Goal: Task Accomplishment & Management: Manage account settings

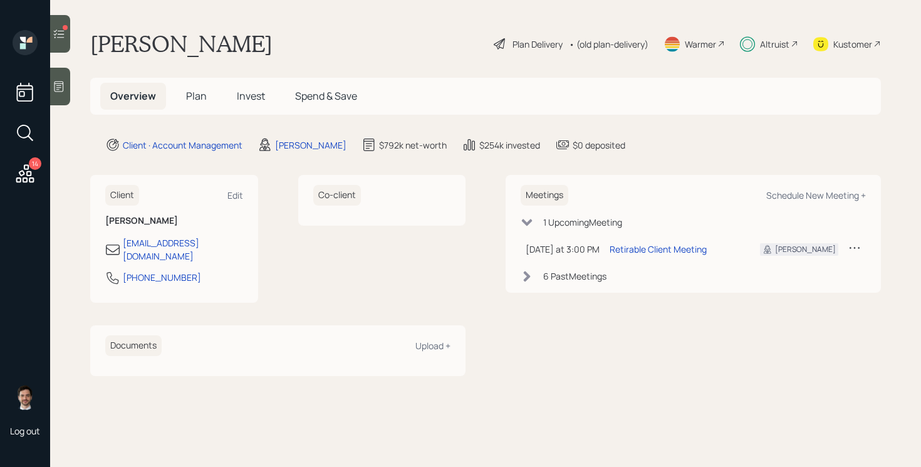
click at [198, 96] on span "Plan" at bounding box center [196, 96] width 21 height 14
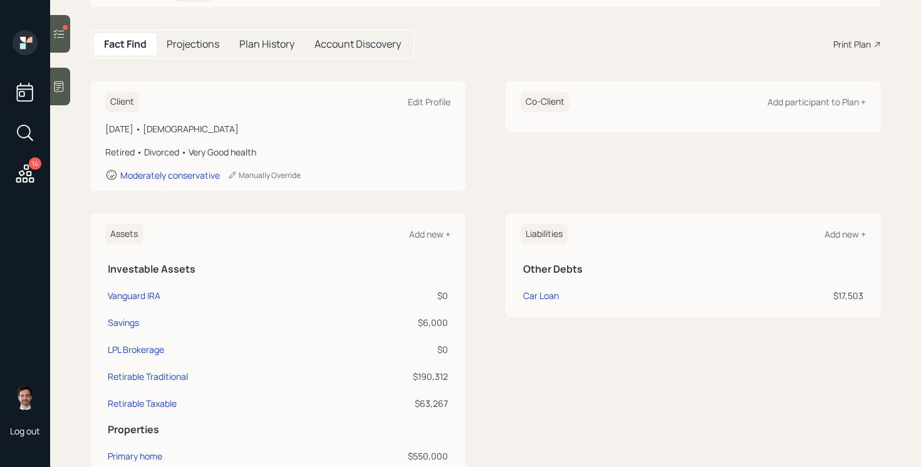
scroll to position [37, 0]
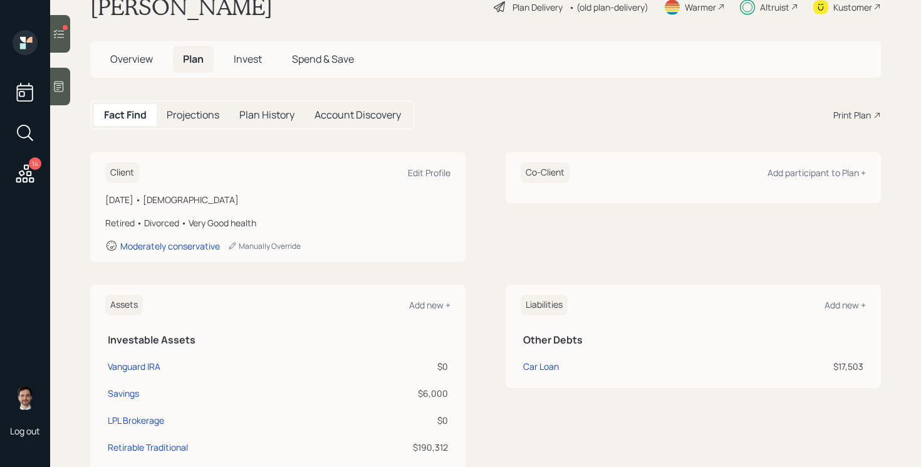
click at [256, 60] on span "Invest" at bounding box center [248, 59] width 28 height 14
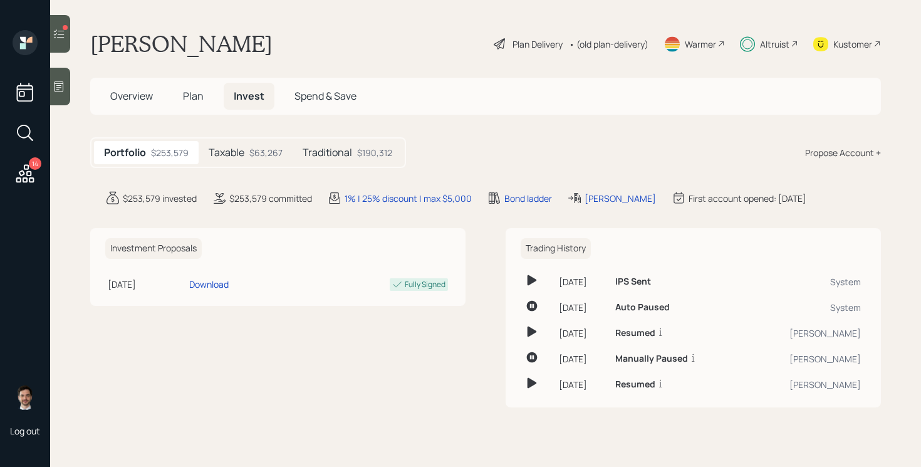
click at [199, 98] on span "Plan" at bounding box center [193, 96] width 21 height 14
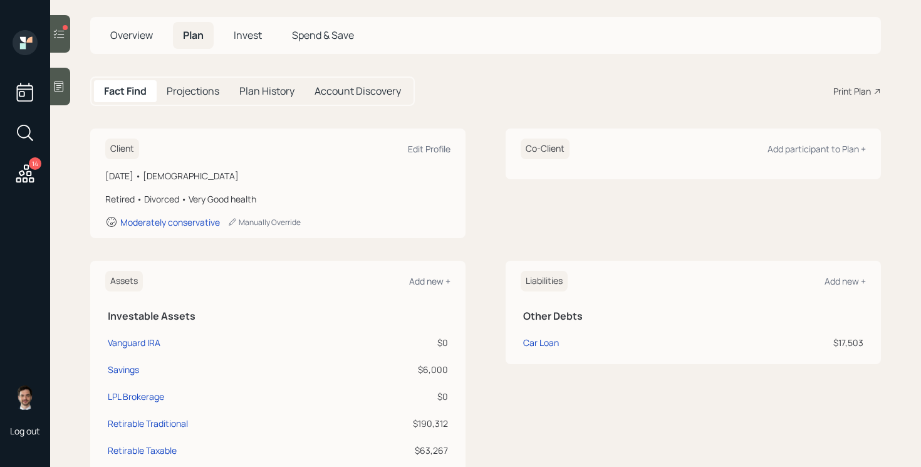
scroll to position [26, 0]
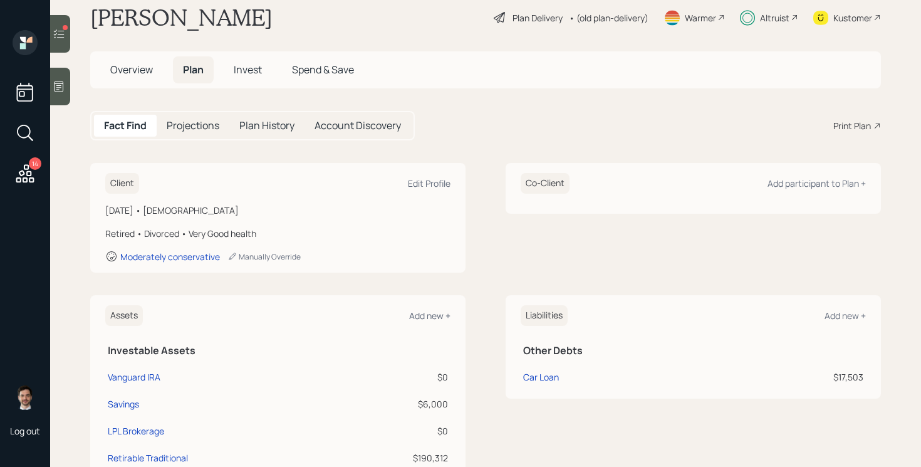
click at [246, 70] on span "Invest" at bounding box center [248, 70] width 28 height 14
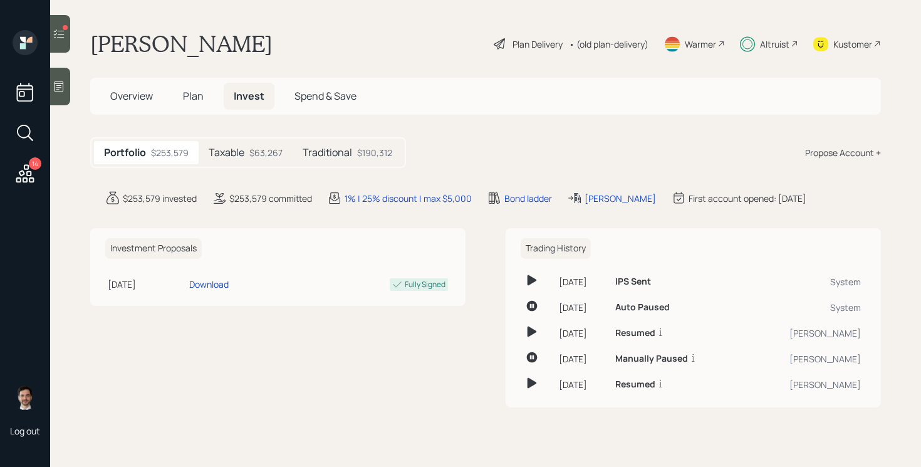
click at [347, 154] on h5 "Traditional" at bounding box center [327, 153] width 49 height 12
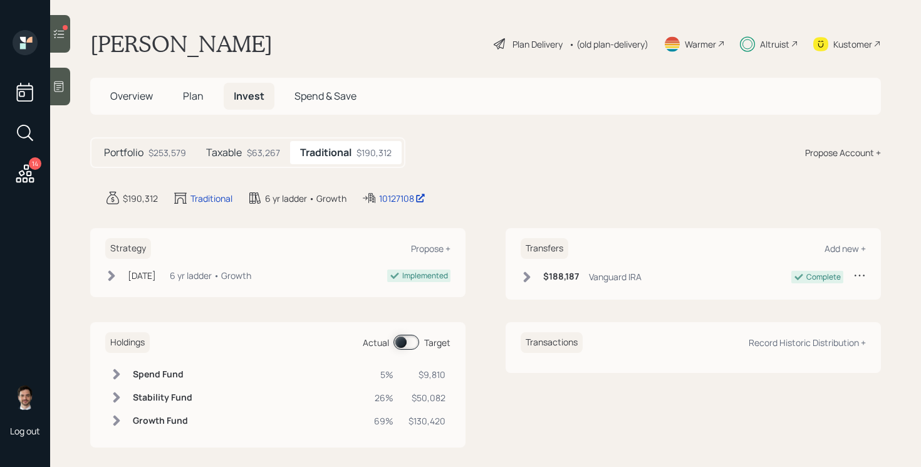
scroll to position [11, 0]
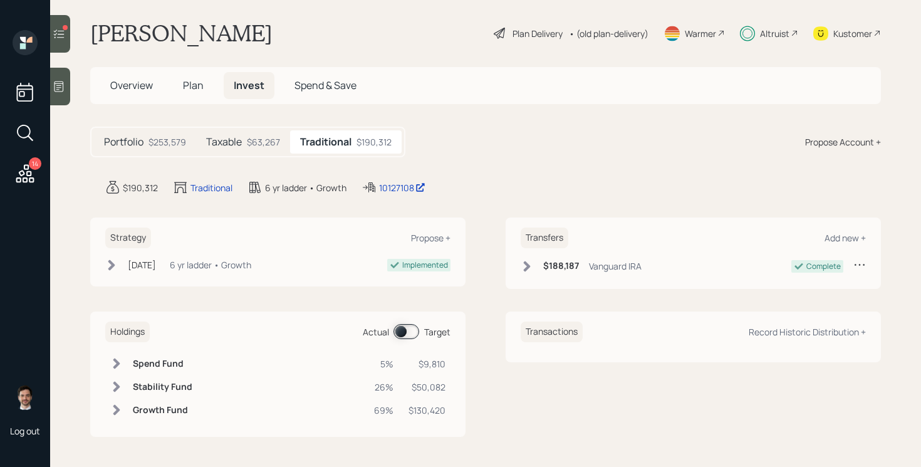
click at [397, 341] on div "Holdings Actual Target Spend Fund 5% $9,810 Stability Fund 26% $50,082 Growth F…" at bounding box center [277, 373] width 375 height 125
click at [404, 336] on span at bounding box center [406, 331] width 26 height 15
click at [191, 87] on span "Plan" at bounding box center [193, 85] width 21 height 14
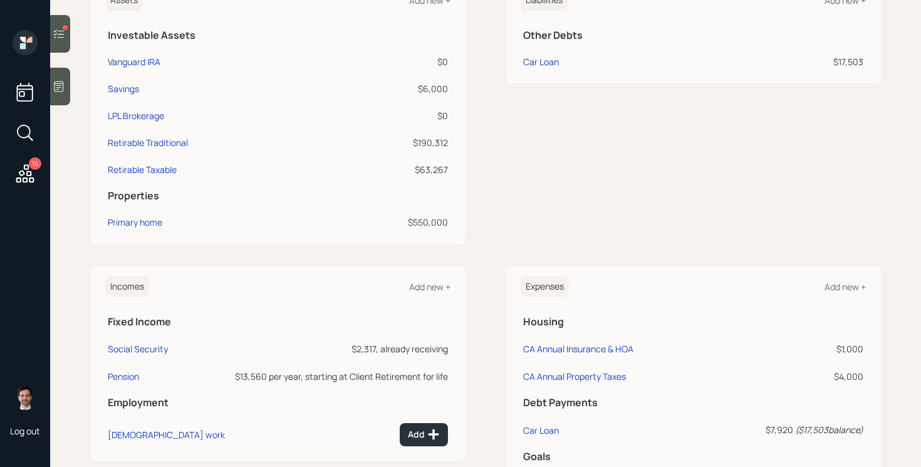
scroll to position [378, 0]
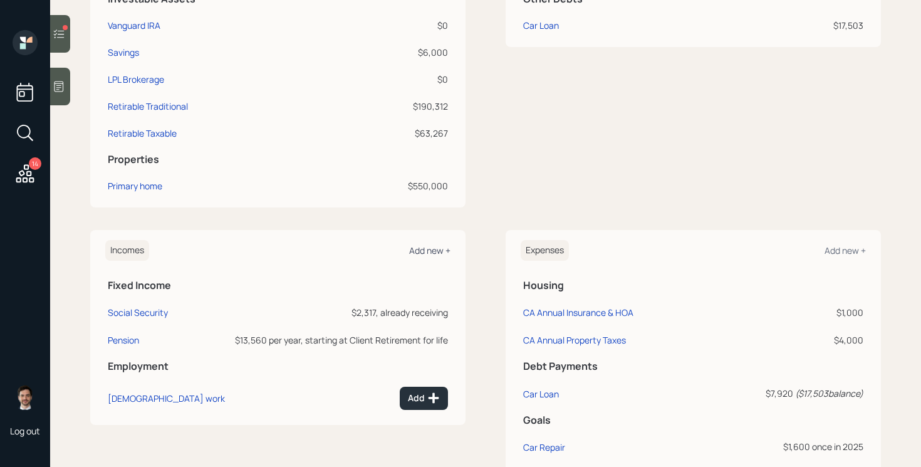
click at [422, 251] on div "Add new +" at bounding box center [429, 250] width 41 height 12
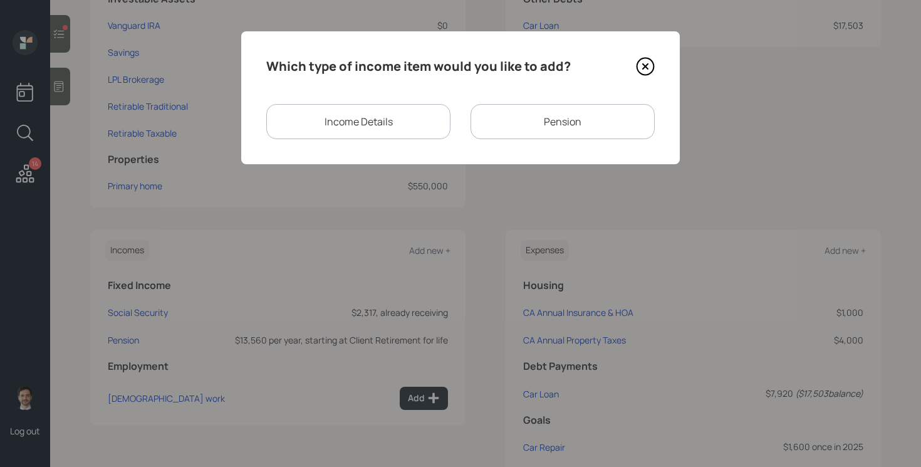
click at [408, 122] on div "Income Details" at bounding box center [358, 121] width 184 height 35
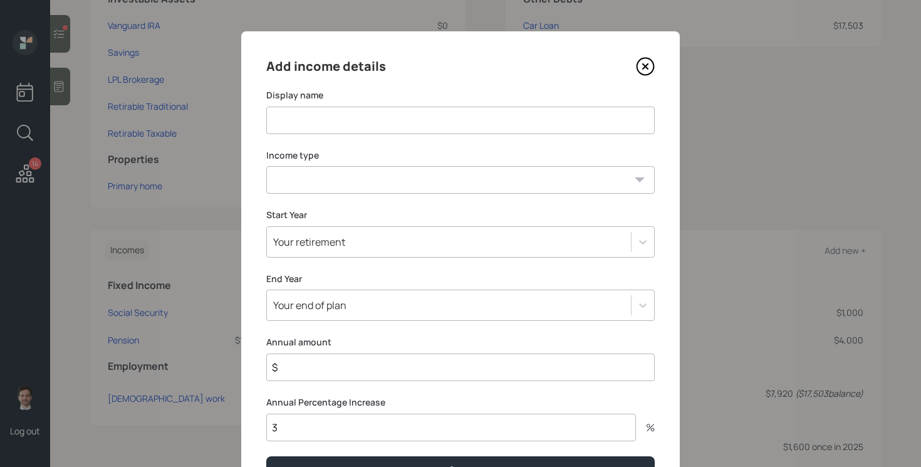
click at [386, 115] on input at bounding box center [460, 120] width 388 height 28
type input "2025 Income Offset"
select select "other"
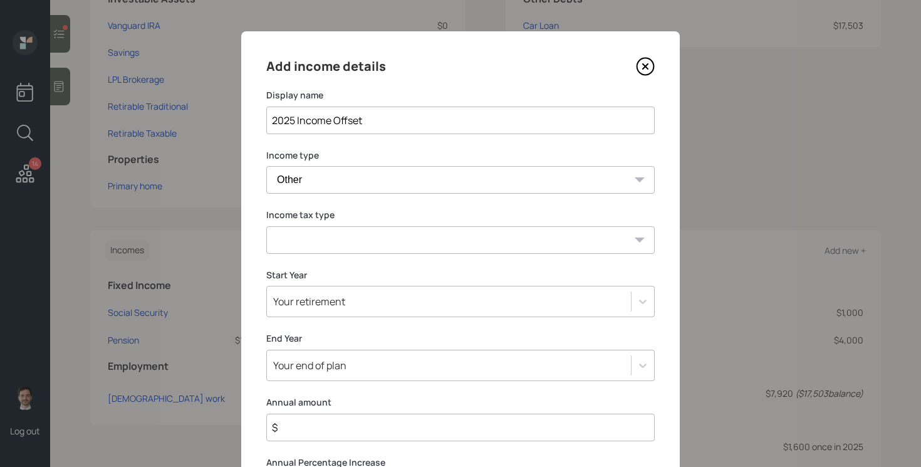
select select "tax_free"
type input "$ 8,800"
click at [358, 304] on div "Your retirement" at bounding box center [460, 301] width 388 height 31
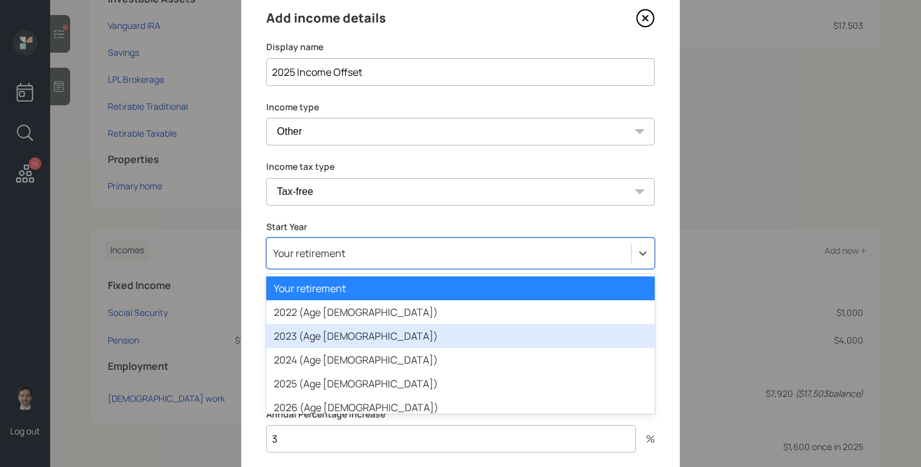
scroll to position [38, 0]
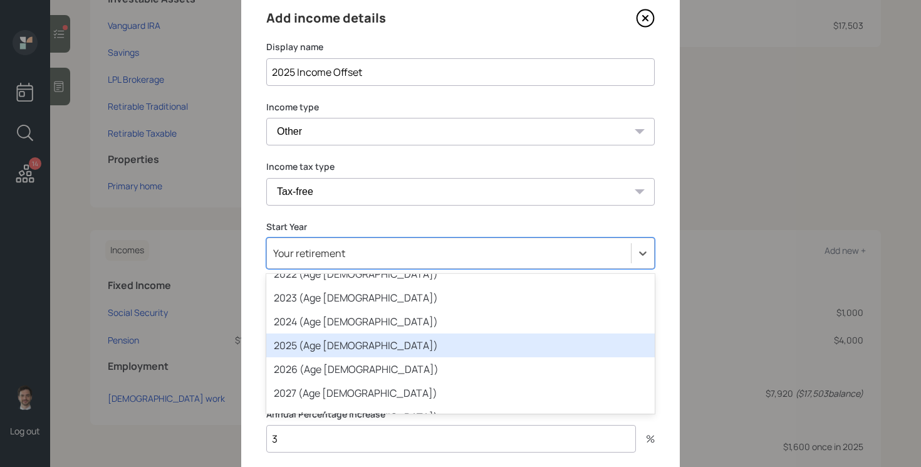
click at [349, 348] on div "2025 (Age [DEMOGRAPHIC_DATA])" at bounding box center [460, 345] width 388 height 24
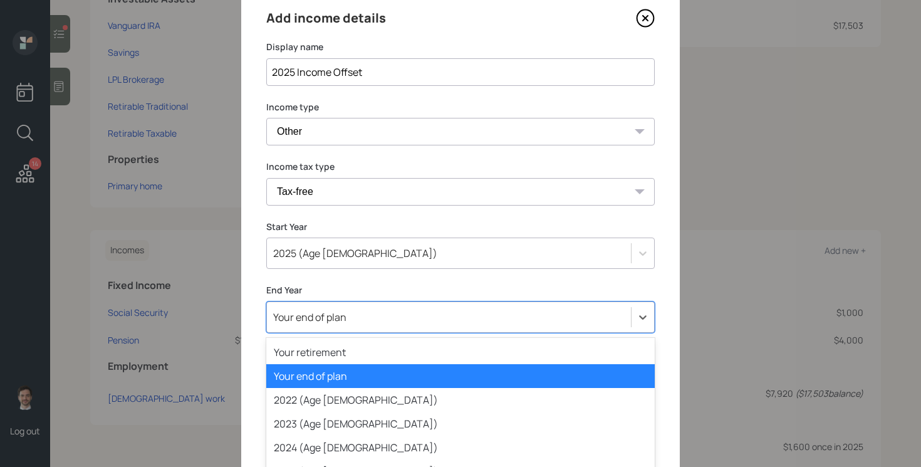
click at [360, 324] on div "option Your end of plan selected, 2 of 80. 80 results available. Use Up and Dow…" at bounding box center [460, 316] width 388 height 31
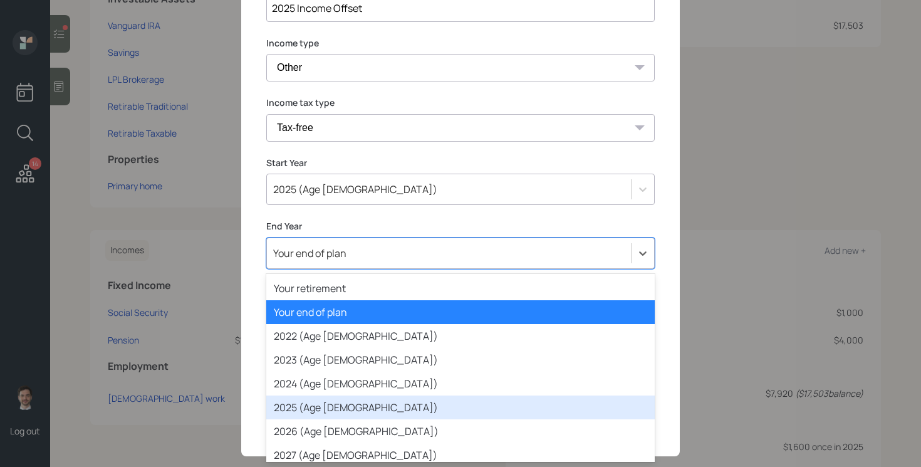
click at [341, 401] on div "2025 (Age [DEMOGRAPHIC_DATA])" at bounding box center [460, 407] width 388 height 24
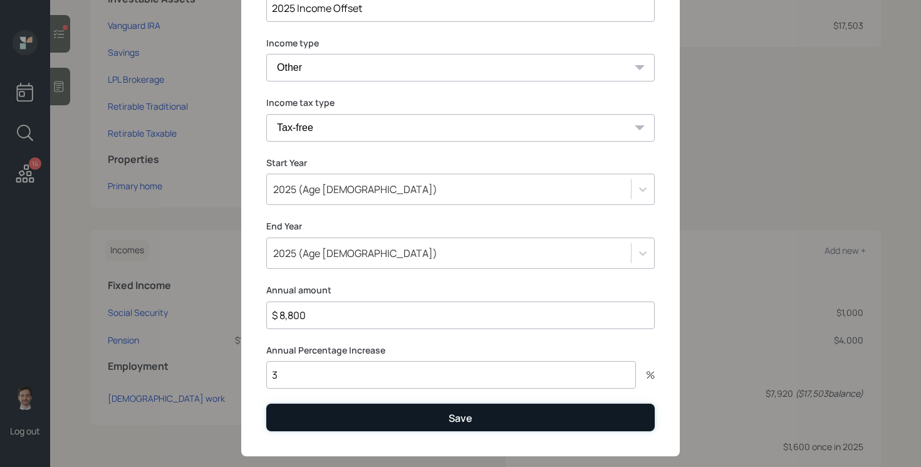
click at [383, 419] on button "Save" at bounding box center [460, 416] width 388 height 27
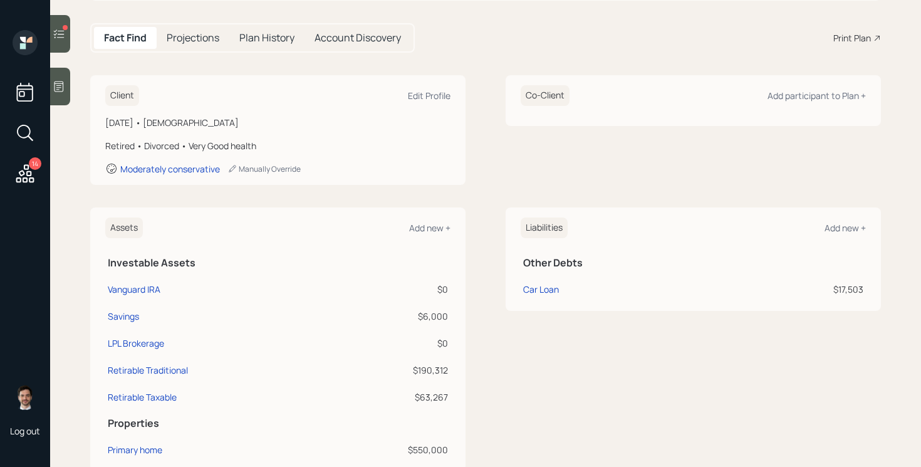
scroll to position [86, 0]
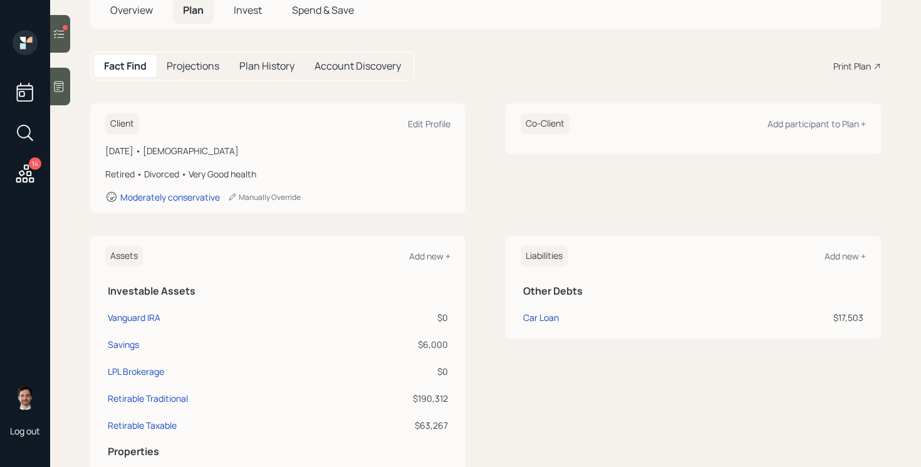
click at [252, 12] on span "Invest" at bounding box center [248, 10] width 28 height 14
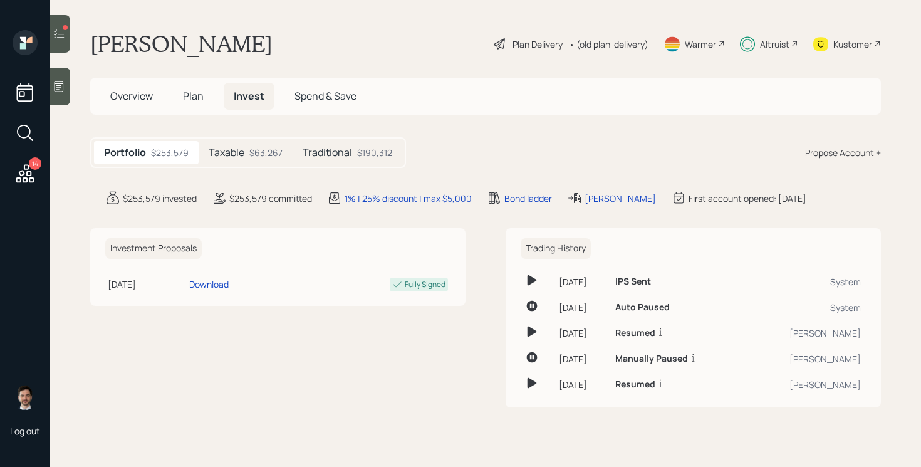
click at [336, 152] on h5 "Traditional" at bounding box center [327, 153] width 49 height 12
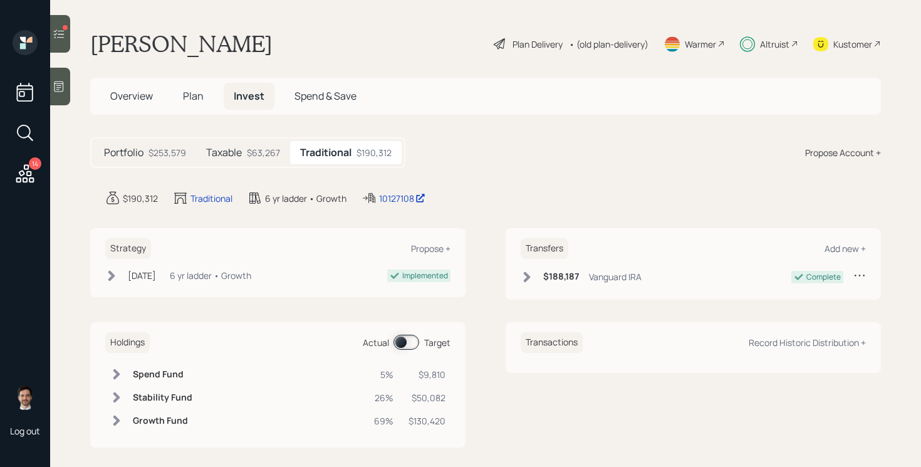
click at [406, 344] on span at bounding box center [406, 341] width 26 height 15
click at [408, 343] on span at bounding box center [406, 341] width 26 height 15
click at [534, 44] on div "Plan Delivery" at bounding box center [537, 44] width 50 height 13
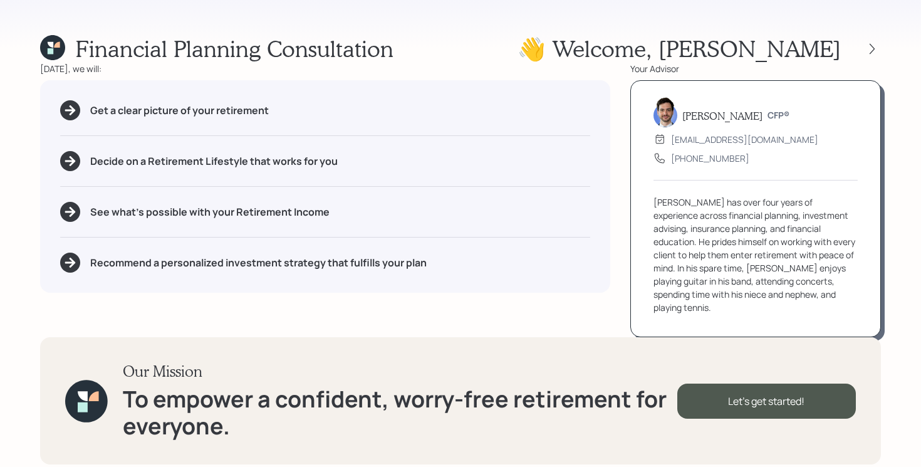
click at [876, 58] on div "👋 Welcome , Robin" at bounding box center [698, 48] width 363 height 27
click at [876, 53] on icon at bounding box center [872, 49] width 13 height 13
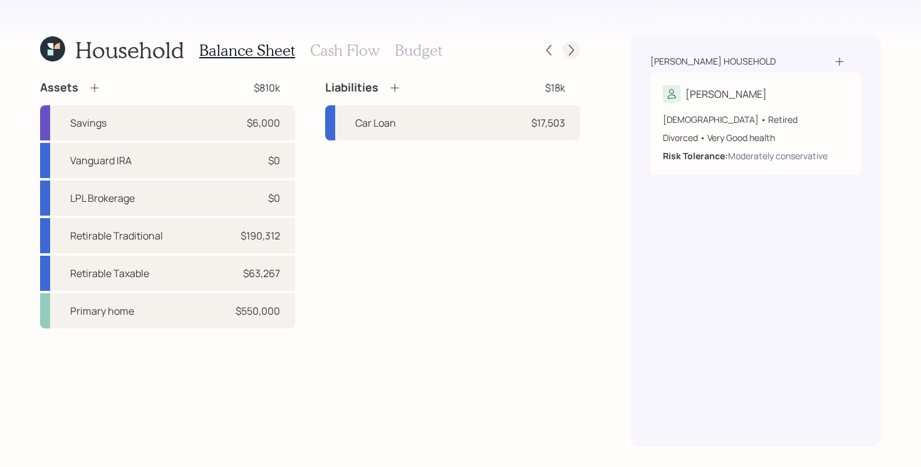
click at [576, 56] on icon at bounding box center [571, 50] width 13 height 13
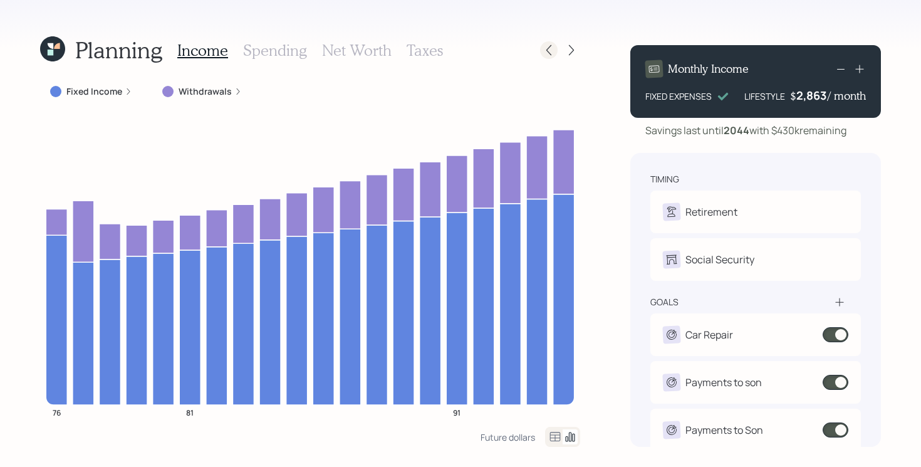
click at [544, 47] on icon at bounding box center [548, 50] width 13 height 13
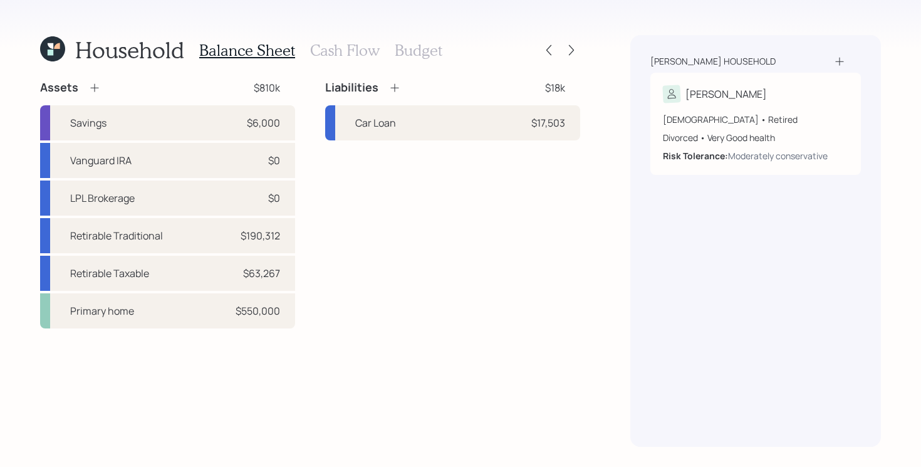
click at [331, 47] on h3 "Cash Flow" at bounding box center [345, 50] width 70 height 18
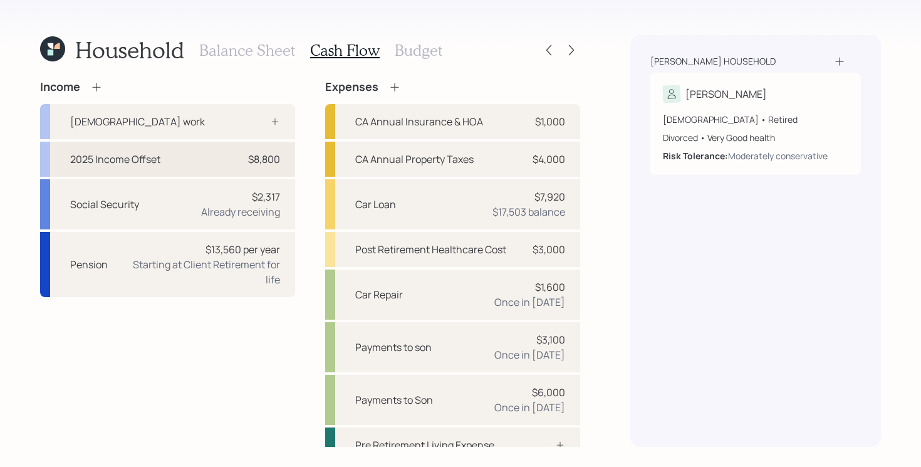
click at [181, 158] on div "2025 Income Offset $8,800" at bounding box center [167, 159] width 255 height 35
select select "other"
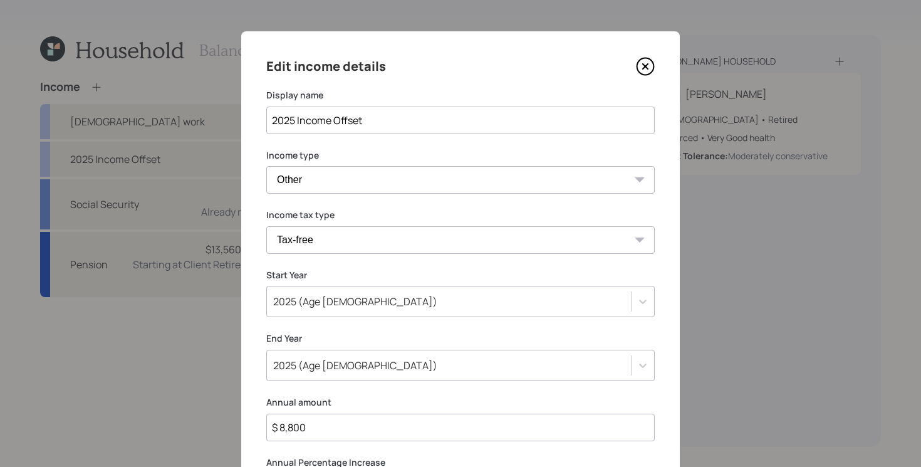
click at [328, 294] on div "2025 (Age [DEMOGRAPHIC_DATA])" at bounding box center [460, 301] width 388 height 31
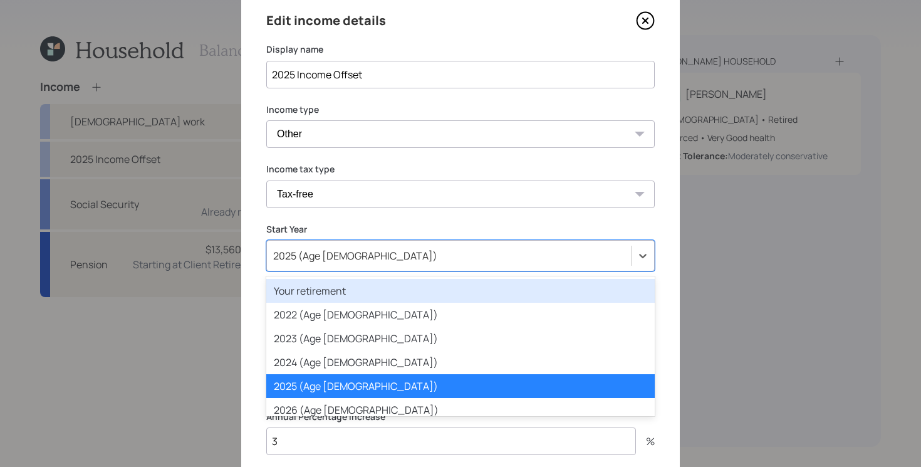
click at [328, 294] on div "Your retirement" at bounding box center [460, 291] width 388 height 24
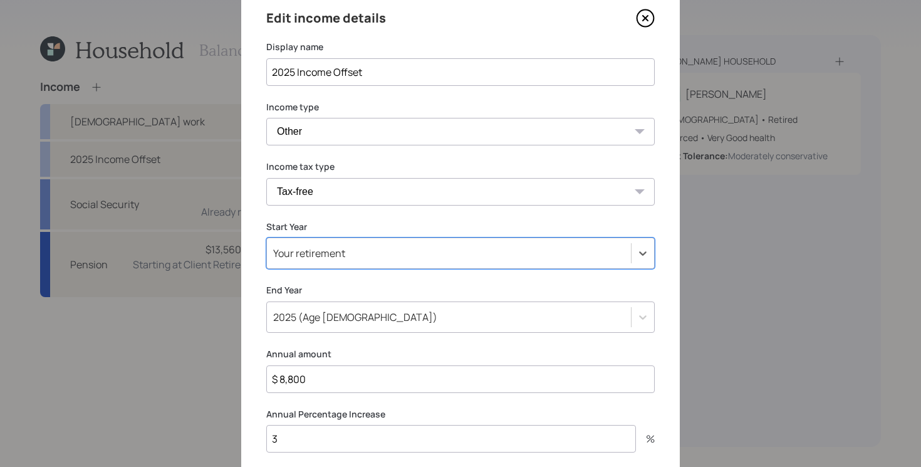
click at [365, 370] on input "$ 8,800" at bounding box center [460, 379] width 388 height 28
type input "$ 15,000"
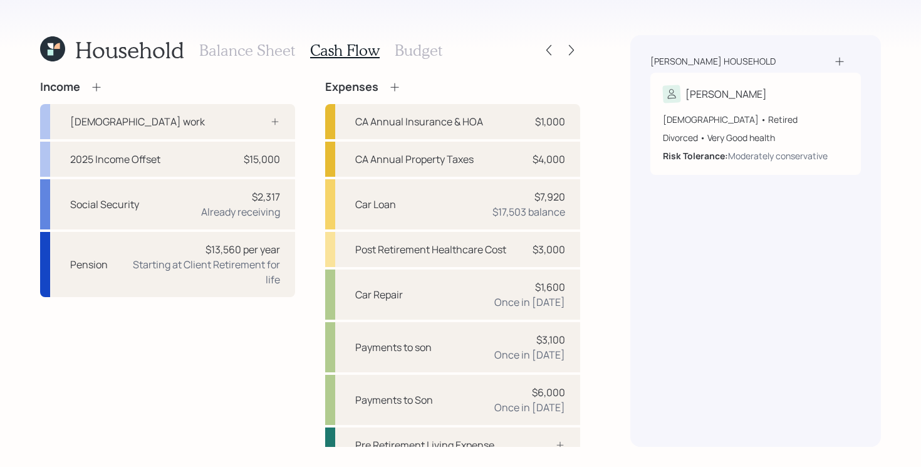
click at [580, 50] on div "Household Balance Sheet Cash Flow Budget Income [DEMOGRAPHIC_DATA] work 2025 In…" at bounding box center [460, 233] width 921 height 467
click at [564, 48] on div at bounding box center [571, 50] width 18 height 18
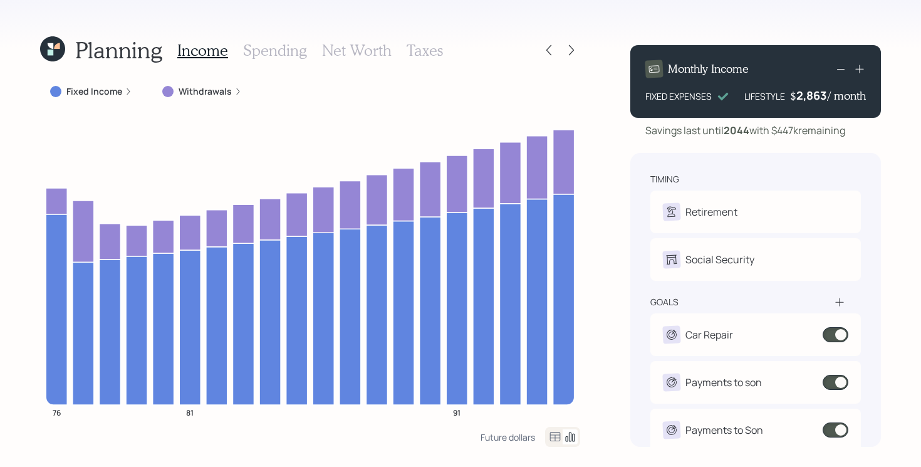
click at [219, 96] on label "Withdrawals" at bounding box center [205, 91] width 53 height 13
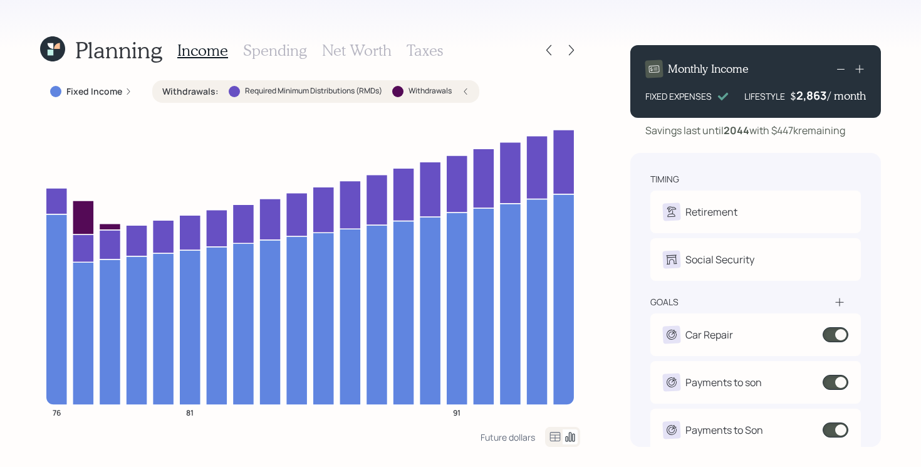
click at [254, 95] on label "Required Minimum Distributions (RMDs)" at bounding box center [313, 91] width 137 height 11
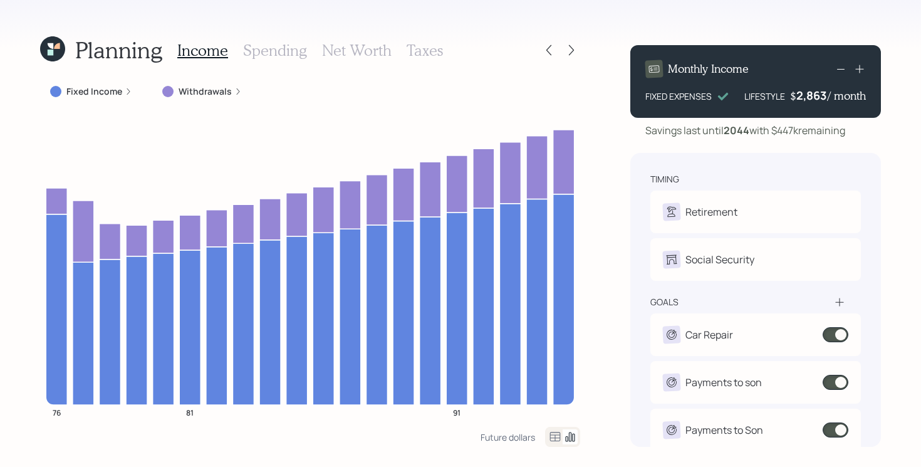
click at [58, 49] on icon at bounding box center [52, 48] width 25 height 25
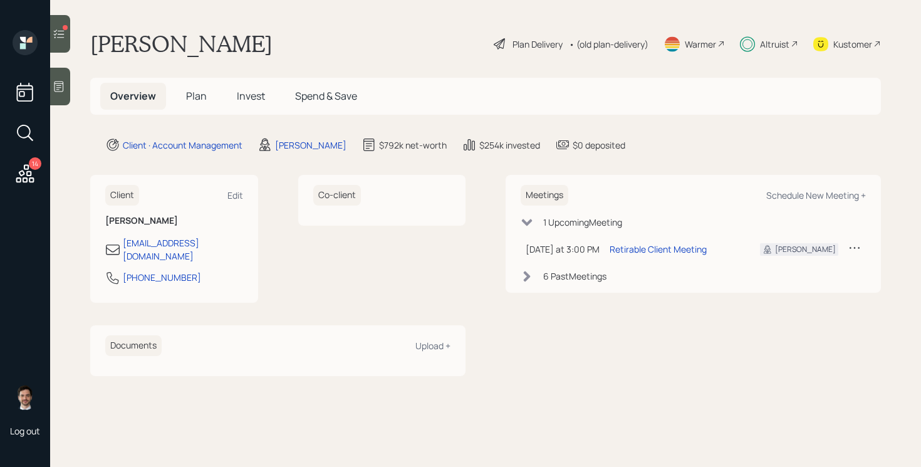
click at [192, 91] on span "Plan" at bounding box center [196, 96] width 21 height 14
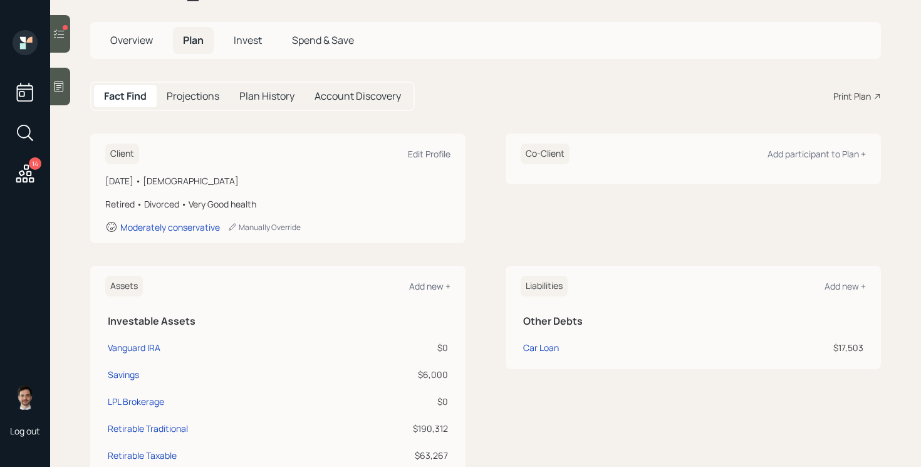
scroll to position [50, 0]
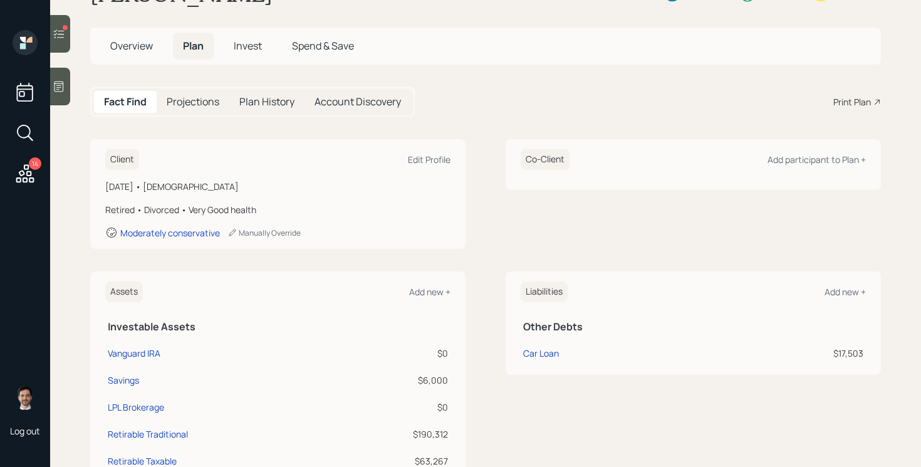
click at [239, 43] on span "Invest" at bounding box center [248, 46] width 28 height 14
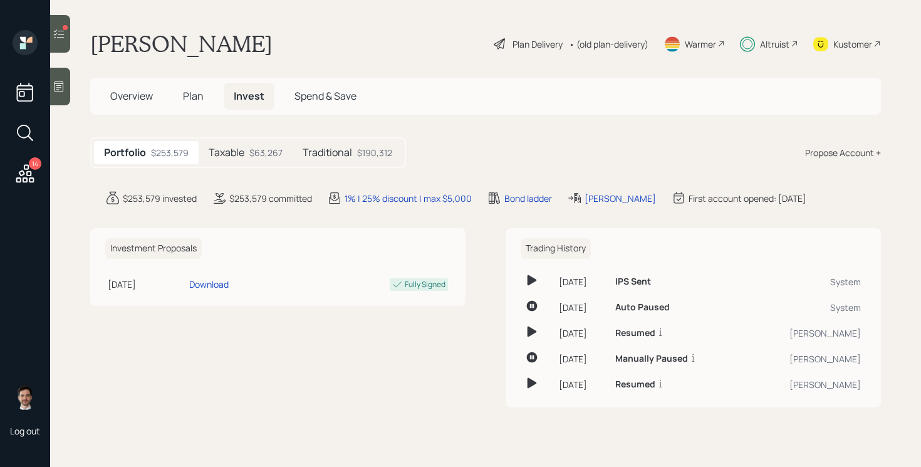
click at [336, 145] on div "Traditional $190,312" at bounding box center [348, 152] width 110 height 23
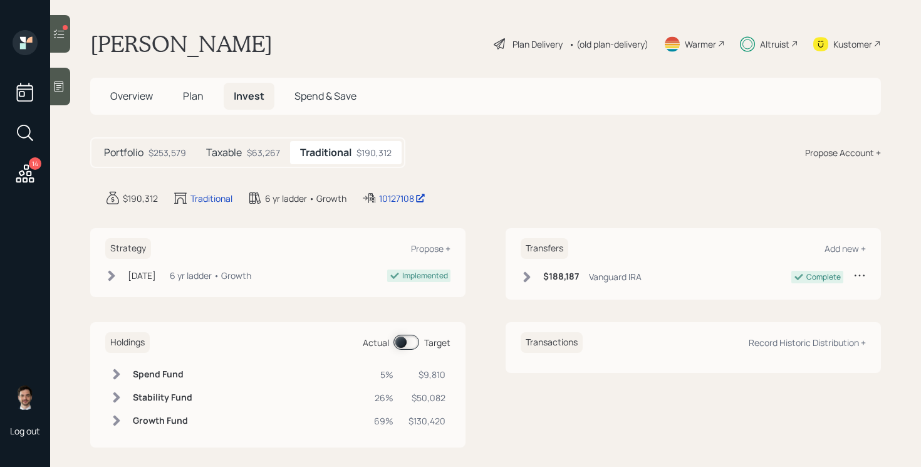
scroll to position [11, 0]
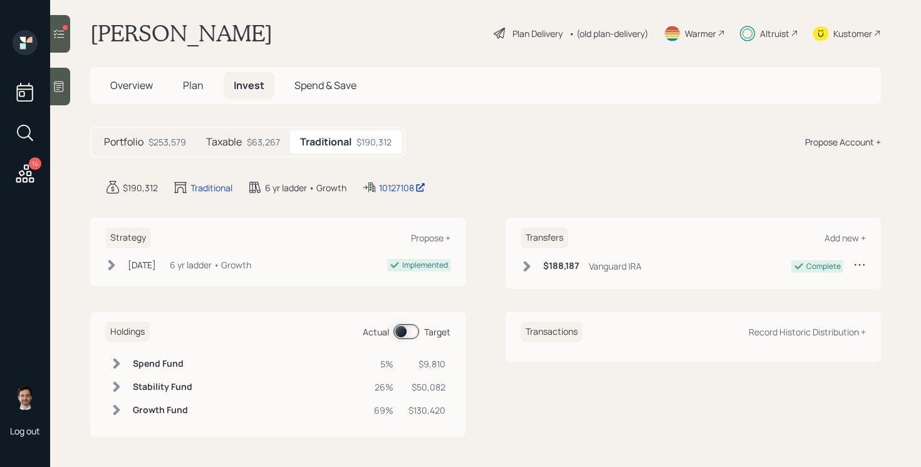
click at [197, 90] on span "Plan" at bounding box center [193, 85] width 21 height 14
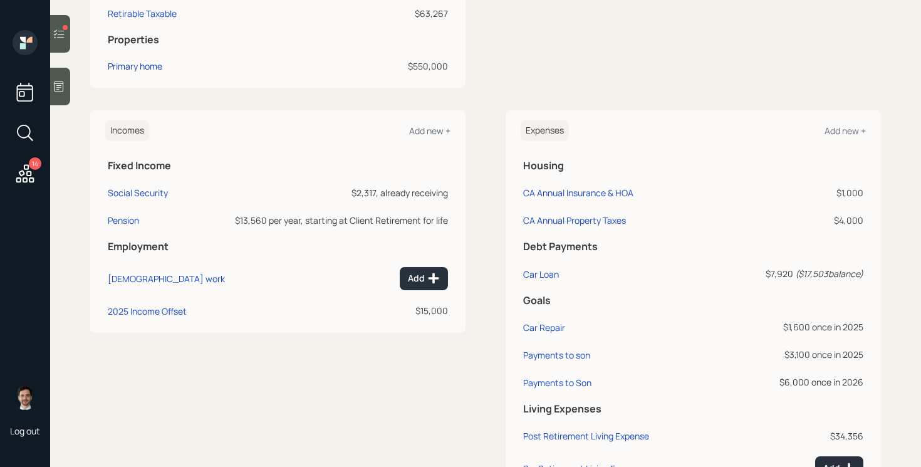
scroll to position [536, 0]
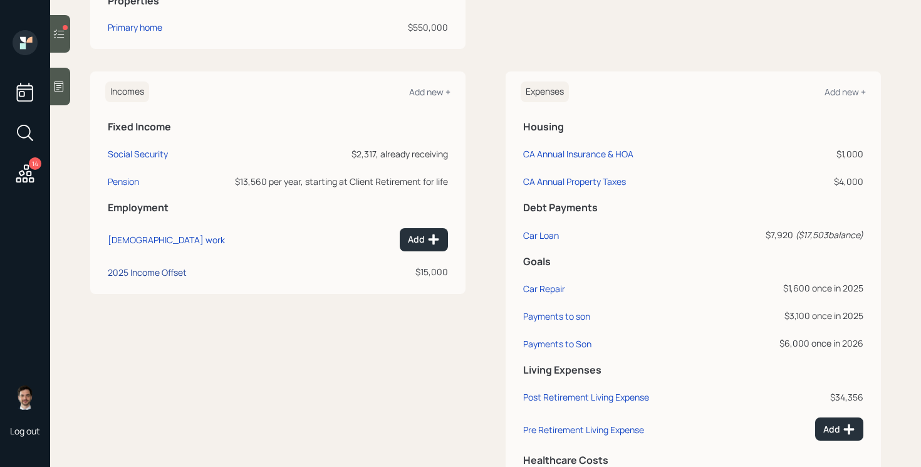
click at [130, 271] on div "2025 Income Offset" at bounding box center [147, 272] width 79 height 12
select select "other"
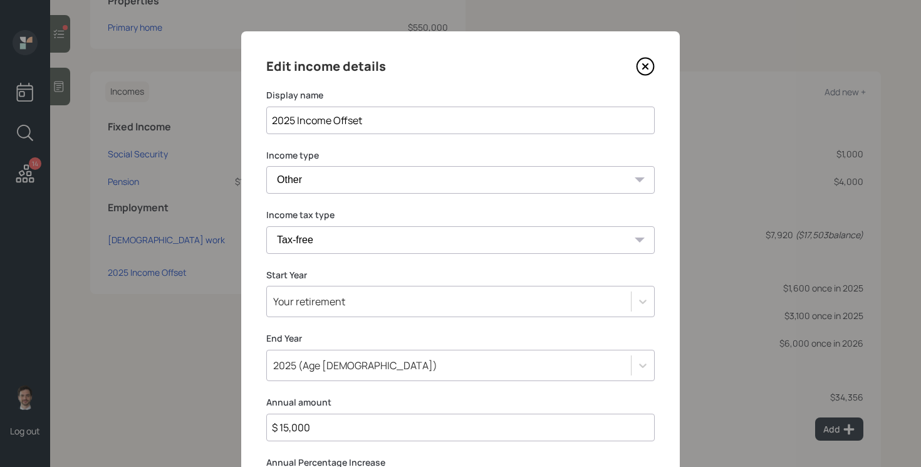
scroll to position [135, 0]
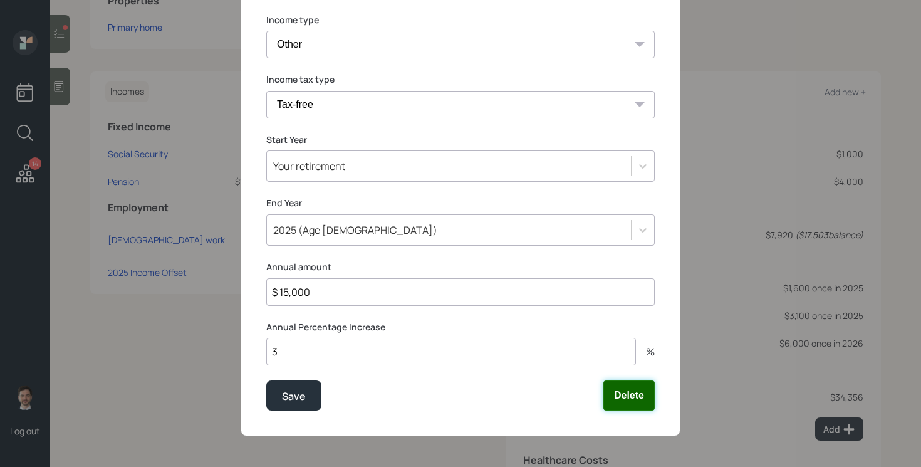
click at [649, 404] on button "Delete" at bounding box center [628, 395] width 51 height 30
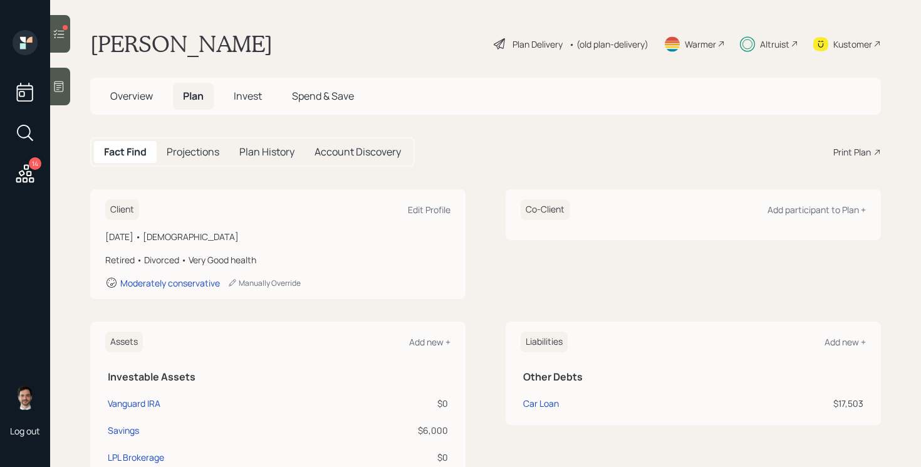
click at [293, 33] on div "Robin Pierce Plan Delivery • (old plan-delivery) Warmer Altruist Kustomer" at bounding box center [485, 44] width 790 height 28
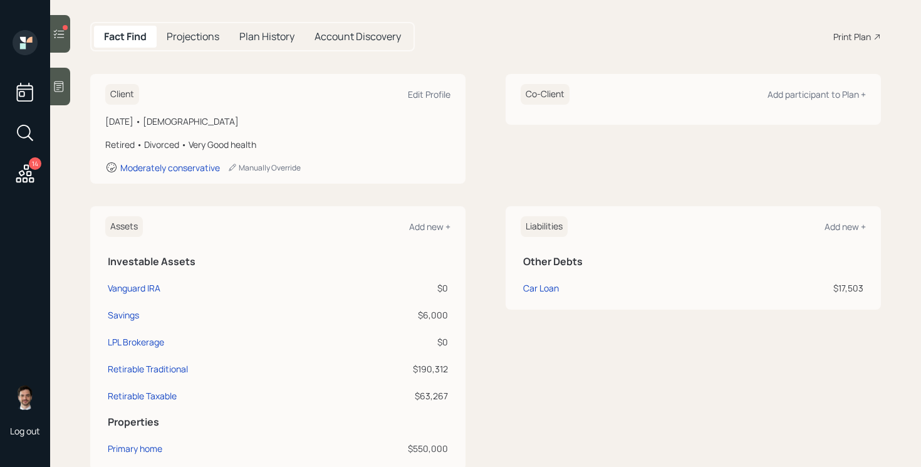
scroll to position [122, 0]
